Goal: Task Accomplishment & Management: Manage account settings

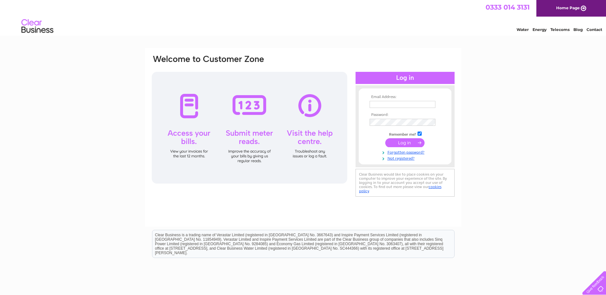
type input "[EMAIL_ADDRESS][DOMAIN_NAME]"
click at [400, 143] on input "submit" at bounding box center [404, 142] width 39 height 9
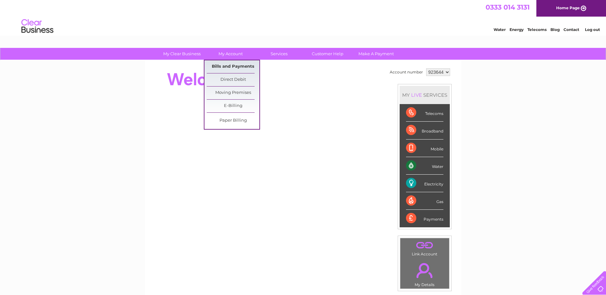
click at [234, 65] on link "Bills and Payments" at bounding box center [233, 66] width 53 height 13
